Goal: Task Accomplishment & Management: Use online tool/utility

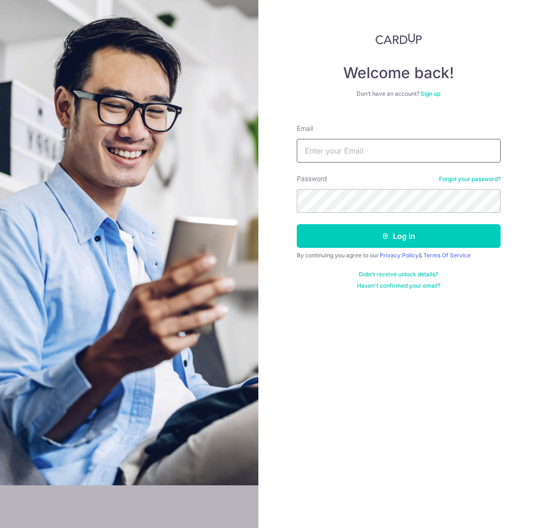
type input "hello@carpenters.com.sg"
click at [414, 239] on button "Log in" at bounding box center [399, 236] width 204 height 24
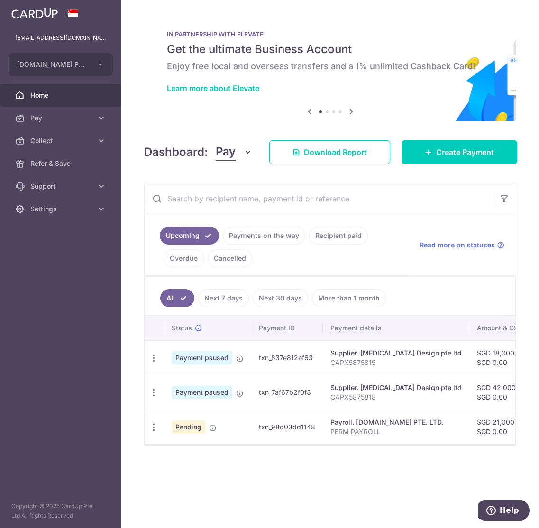
click at [390, 256] on body "hello@carpenters.com.sg CARPENTERS.COM.SG PTE. LTD. Add new company CARPENTERS.…" at bounding box center [269, 264] width 539 height 528
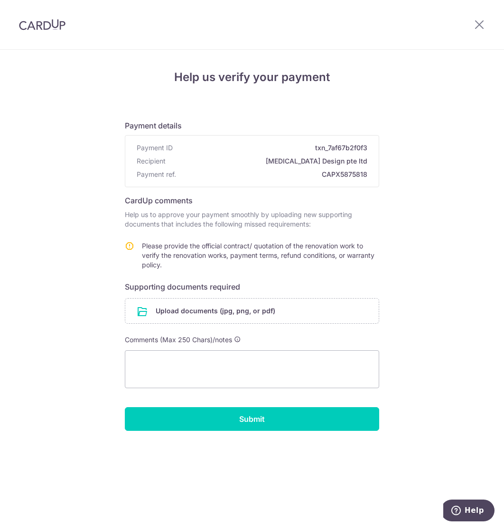
click at [284, 308] on input "file" at bounding box center [251, 311] width 253 height 25
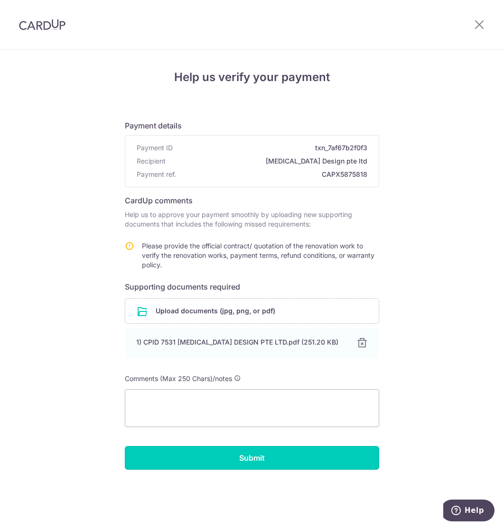
click at [279, 454] on input "Submit" at bounding box center [252, 458] width 254 height 24
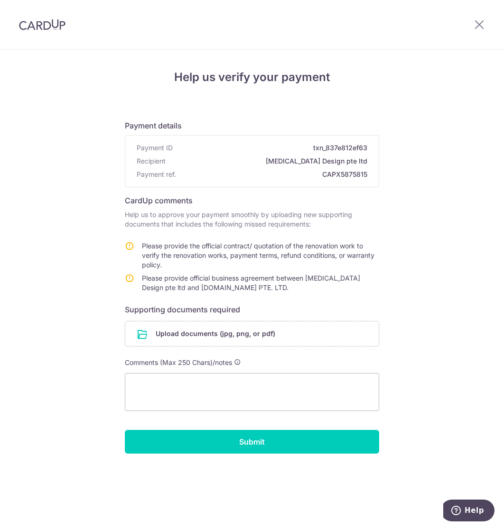
click at [228, 330] on input "file" at bounding box center [251, 333] width 253 height 25
click at [268, 331] on input "file" at bounding box center [251, 333] width 253 height 25
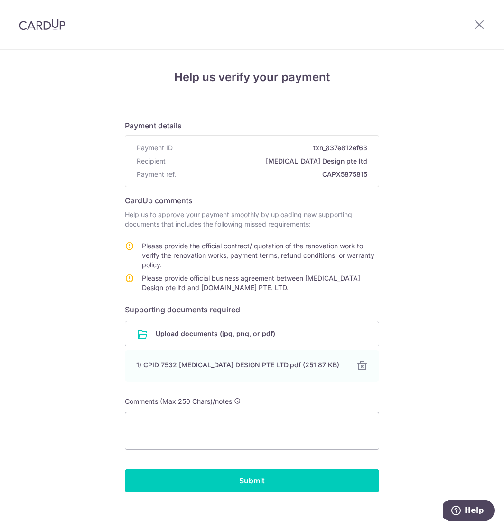
click at [299, 480] on input "Submit" at bounding box center [252, 481] width 254 height 24
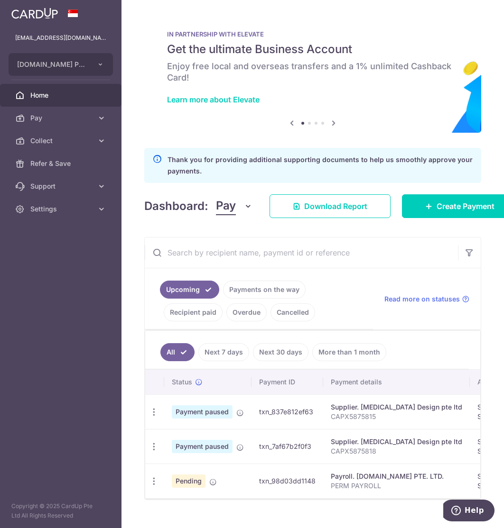
click at [154, 484] on icon "button" at bounding box center [154, 482] width 10 height 10
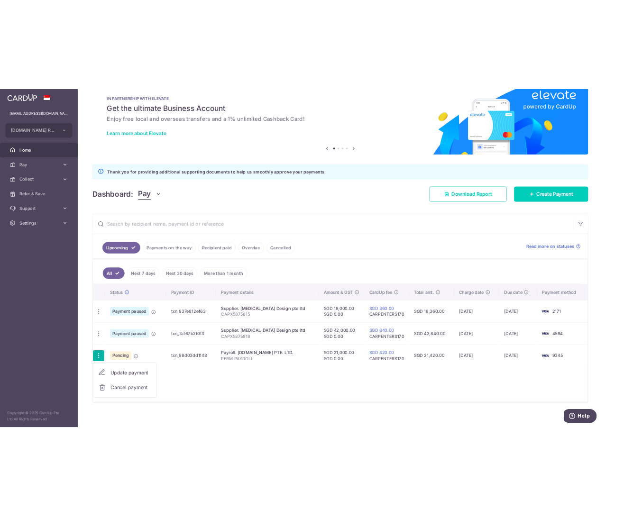
scroll to position [15, 0]
